Goal: Check status: Check status

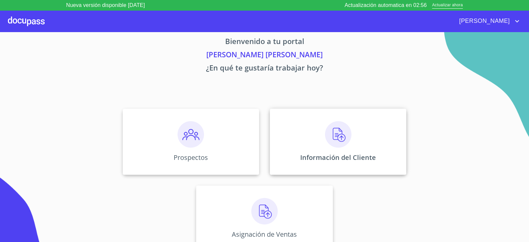
scroll to position [14, 0]
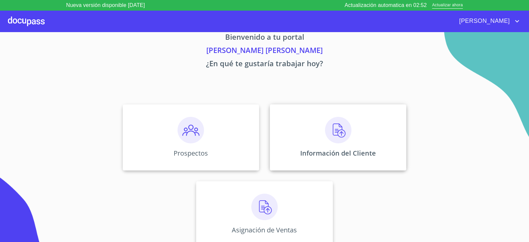
click at [332, 161] on div "Información del Cliente" at bounding box center [338, 137] width 136 height 66
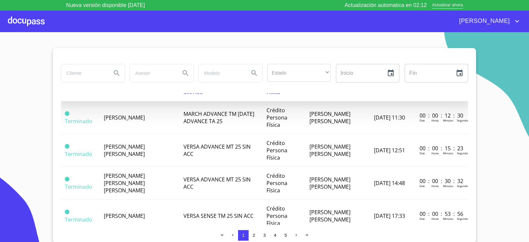
scroll to position [231, 0]
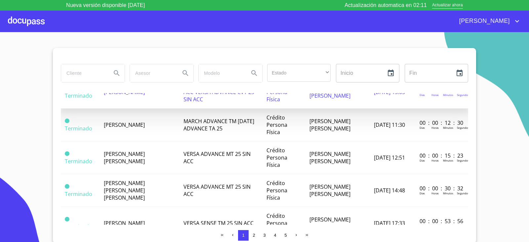
click at [124, 219] on span "[PERSON_NAME]" at bounding box center [124, 222] width 41 height 7
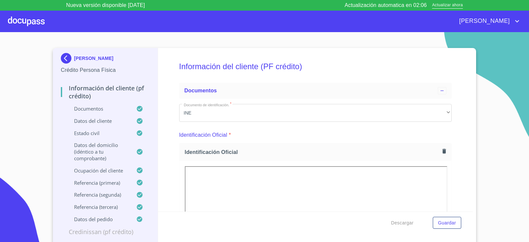
click at [484, 203] on section "[PERSON_NAME] Crédito Persona Física Información del cliente (PF crédito) Docum…" at bounding box center [264, 142] width 529 height 220
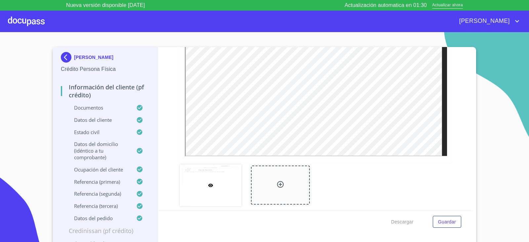
scroll to position [694, 0]
